Goal: Task Accomplishment & Management: Use online tool/utility

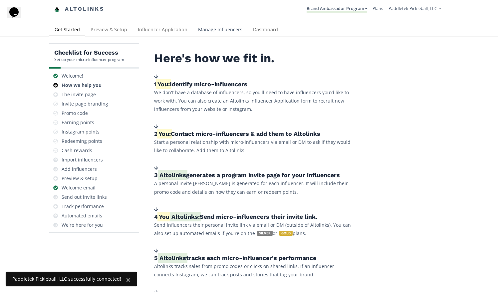
click at [205, 33] on link "Manage Influencers" at bounding box center [220, 30] width 55 height 13
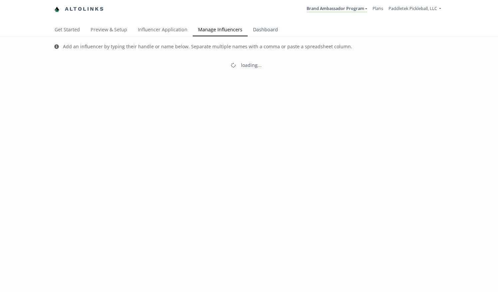
click at [259, 32] on link "Dashboard" at bounding box center [266, 30] width 36 height 13
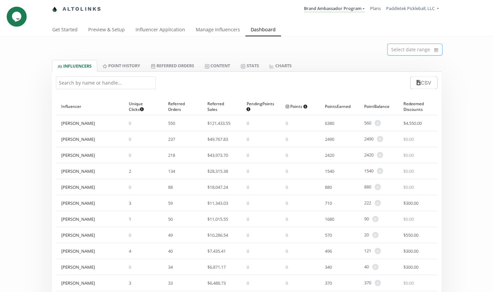
click at [434, 51] on icon "calendar" at bounding box center [436, 50] width 4 height 7
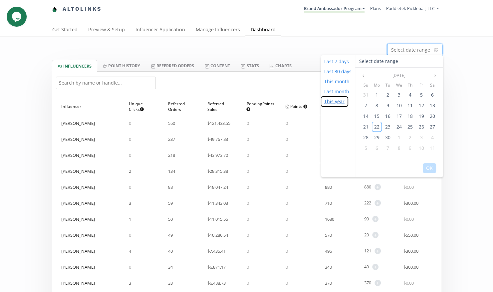
click at [331, 102] on button "This year" at bounding box center [334, 102] width 27 height 10
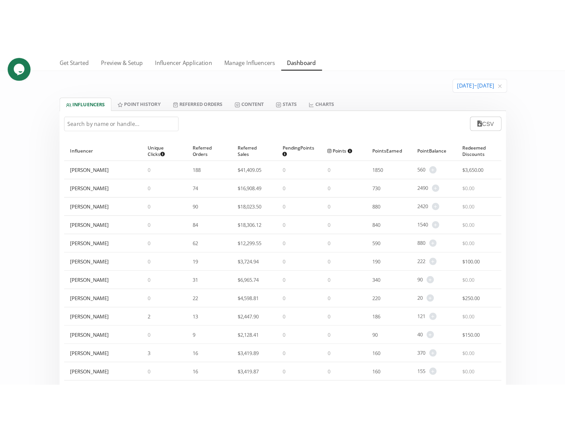
scroll to position [33, 0]
